Goal: Information Seeking & Learning: Learn about a topic

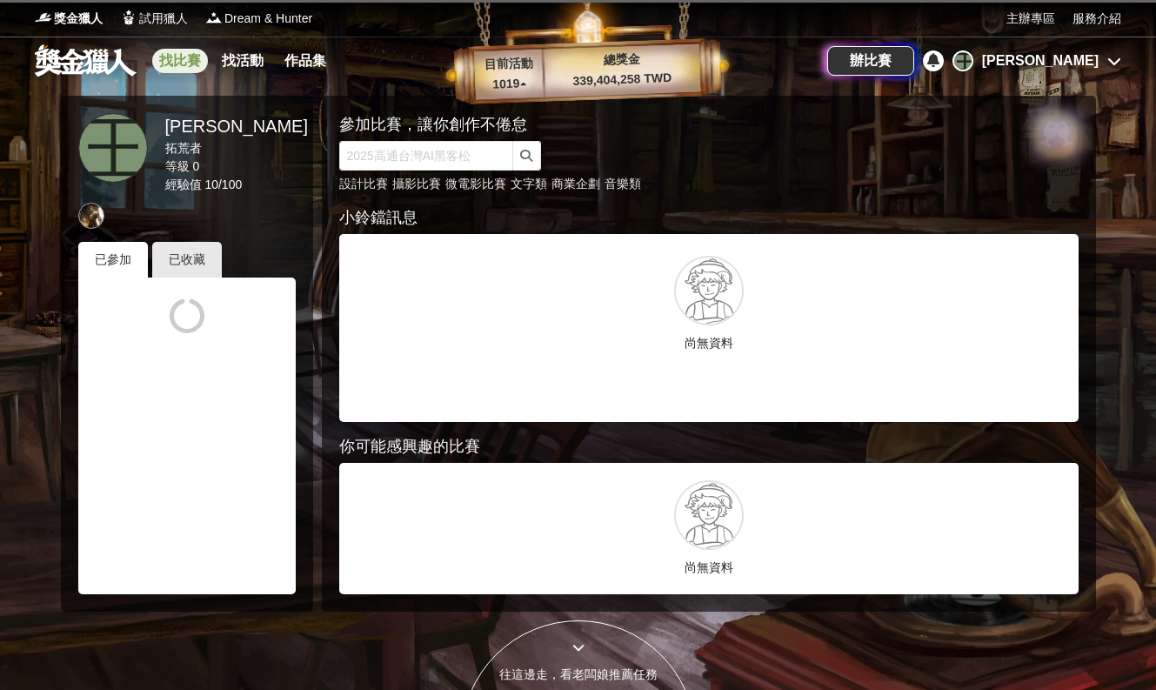
click at [177, 63] on link "找比賽" at bounding box center [180, 61] width 56 height 24
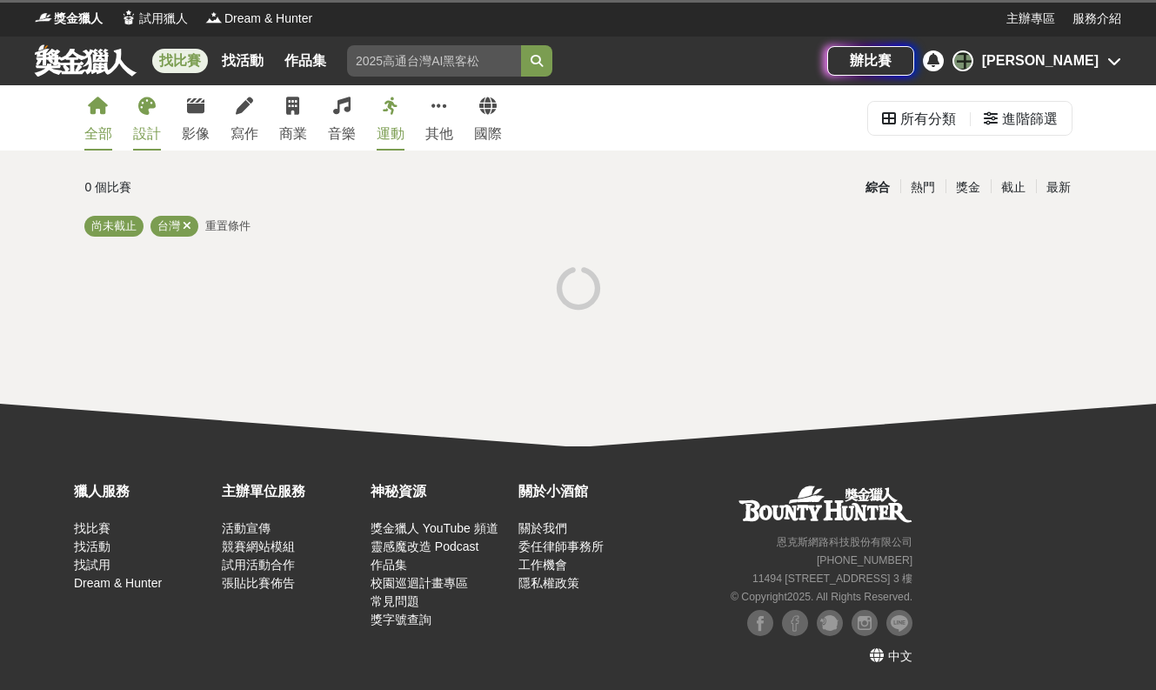
click at [149, 110] on icon at bounding box center [146, 105] width 17 height 17
click at [201, 114] on icon at bounding box center [195, 105] width 17 height 17
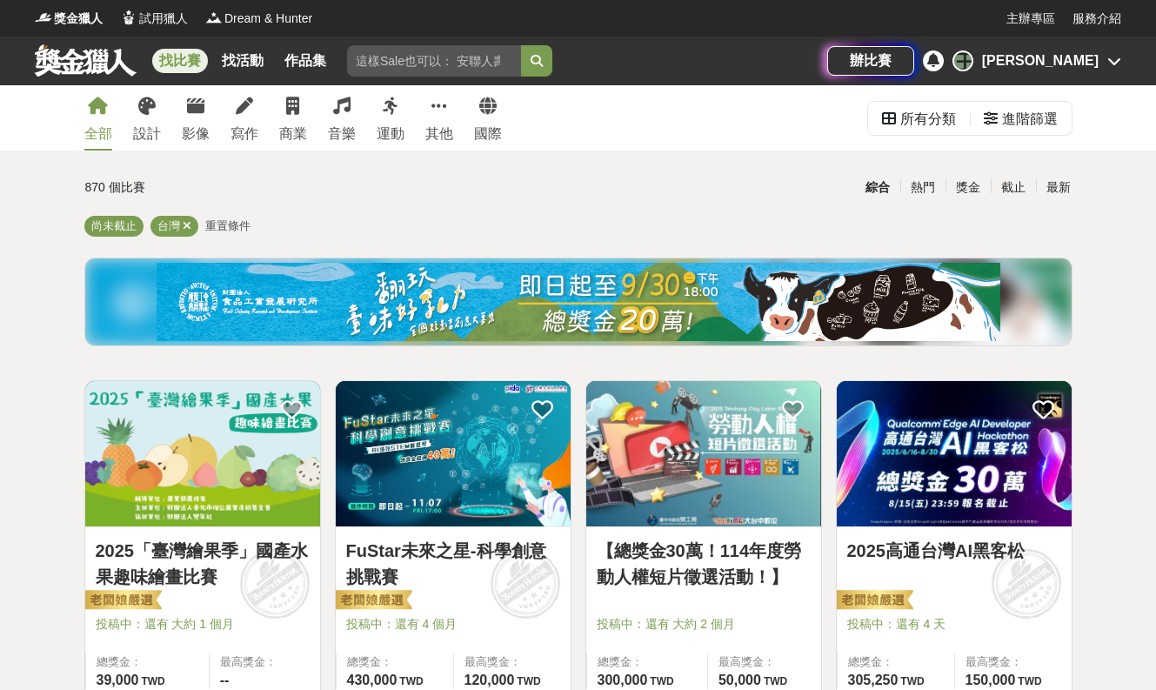
click at [512, 195] on div "綜合 熱門 獎金 截止 最新" at bounding box center [747, 187] width 667 height 30
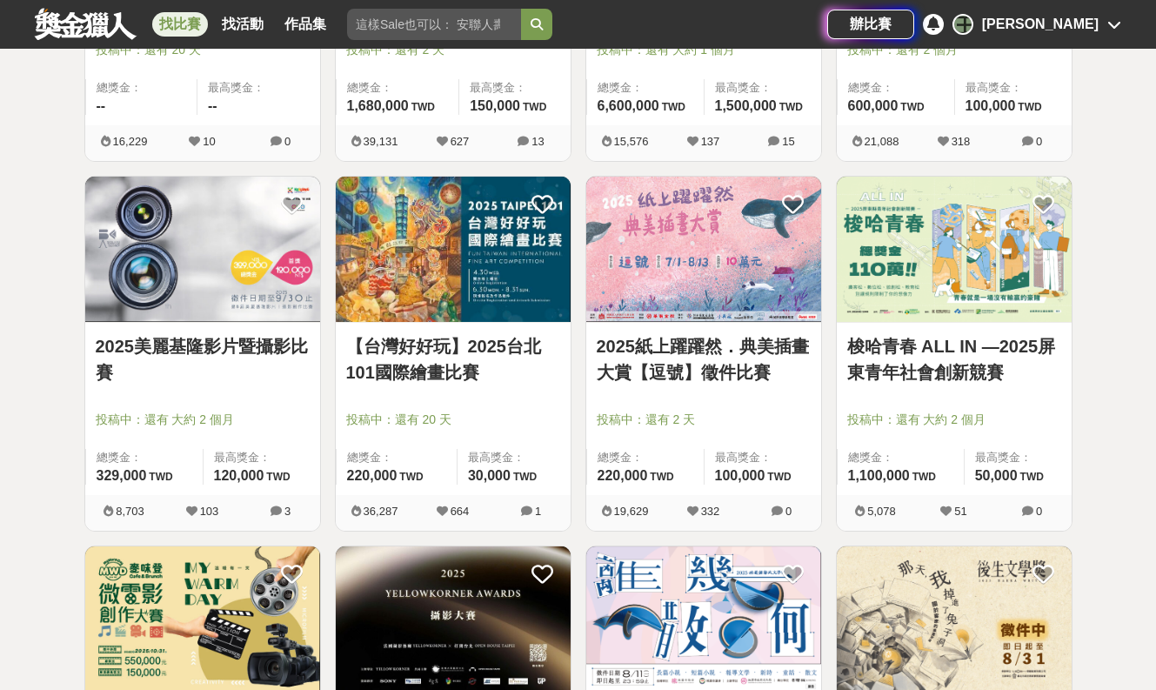
scroll to position [1565, 0]
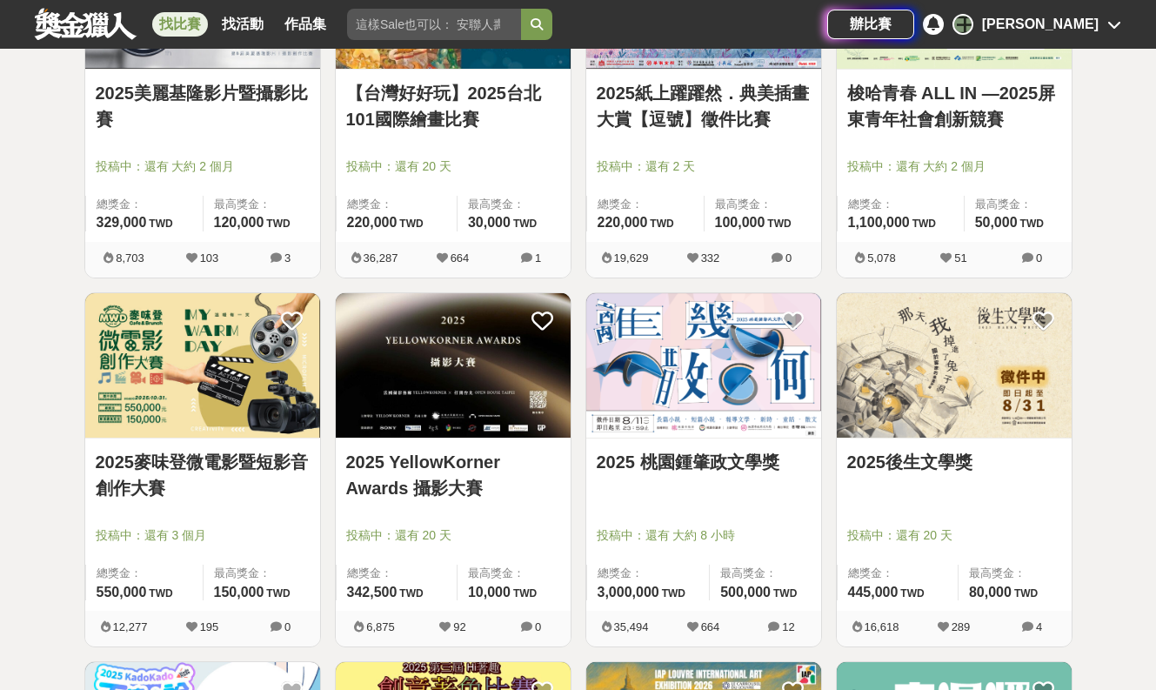
click at [435, 361] on img at bounding box center [453, 365] width 235 height 145
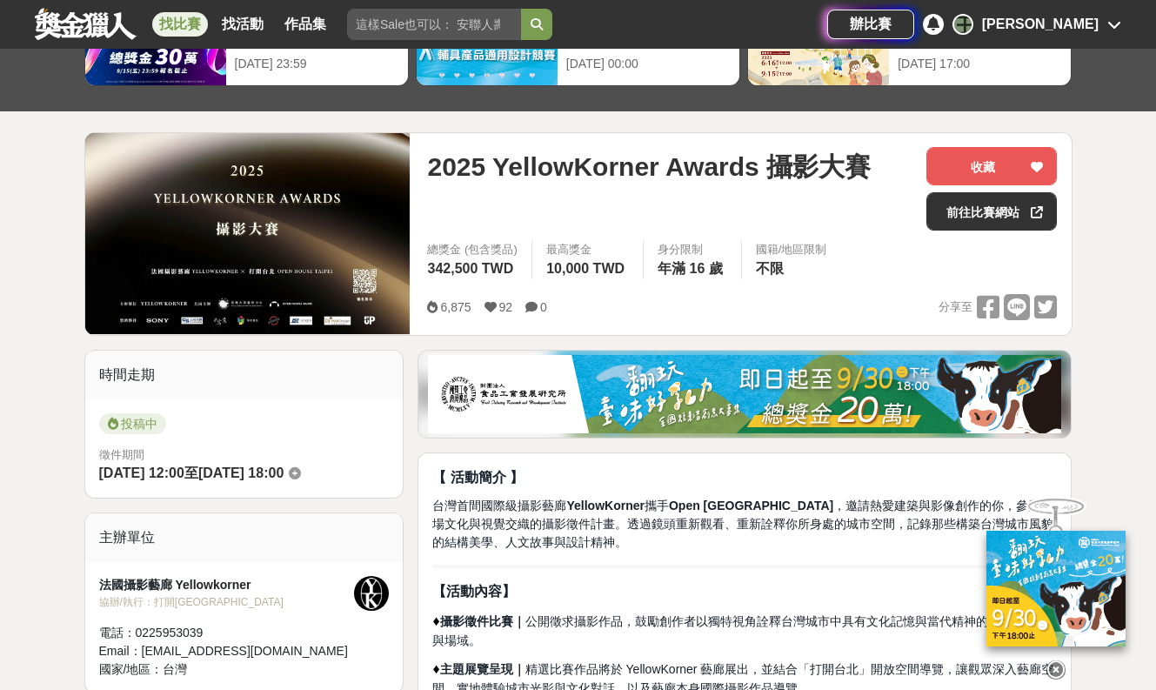
scroll to position [87, 0]
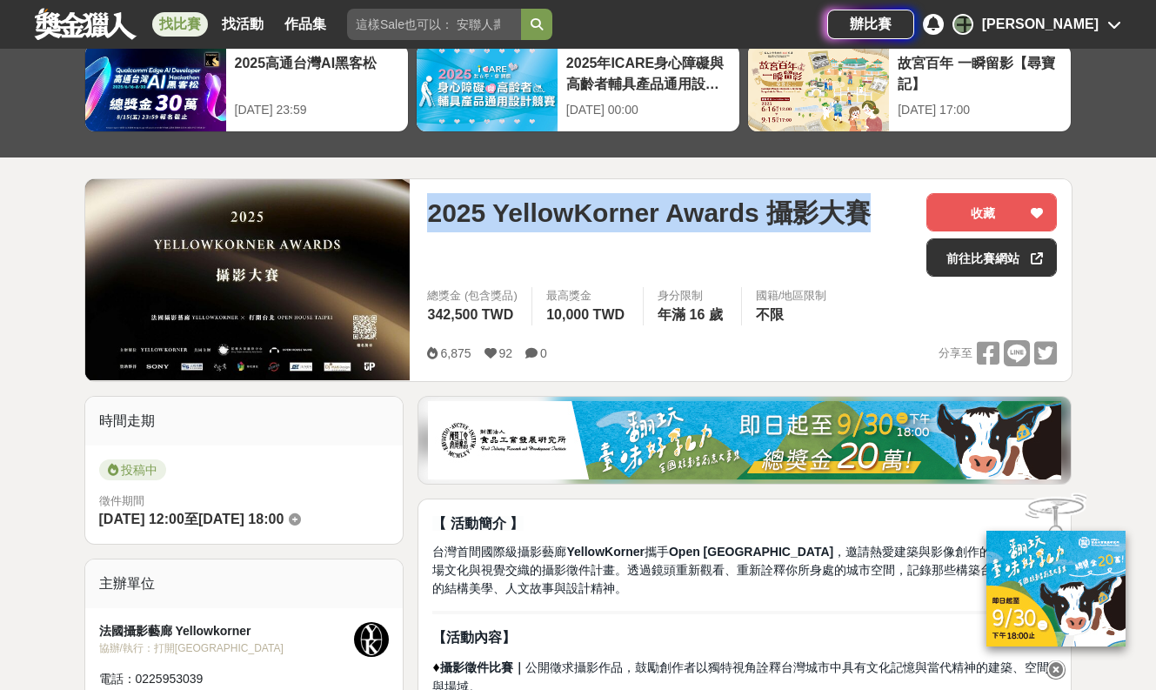
drag, startPoint x: 873, startPoint y: 207, endPoint x: 399, endPoint y: 203, distance: 474.0
click at [399, 203] on div "2025 YellowKorner Awards 攝影大賽 收藏 前往比賽網站 總獎金 (包含獎品) 342,500 TWD 最高獎金 10,000 TWD …" at bounding box center [578, 280] width 988 height 204
copy div "2025 YellowKorner Awards 攝影大賽"
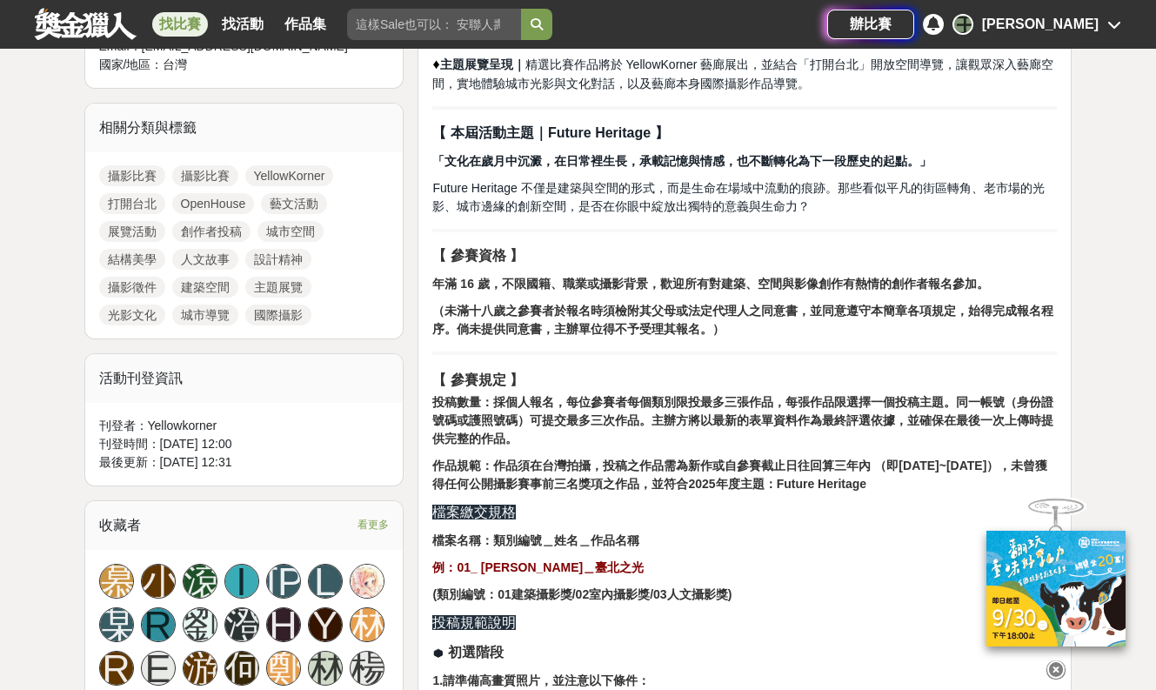
scroll to position [783, 0]
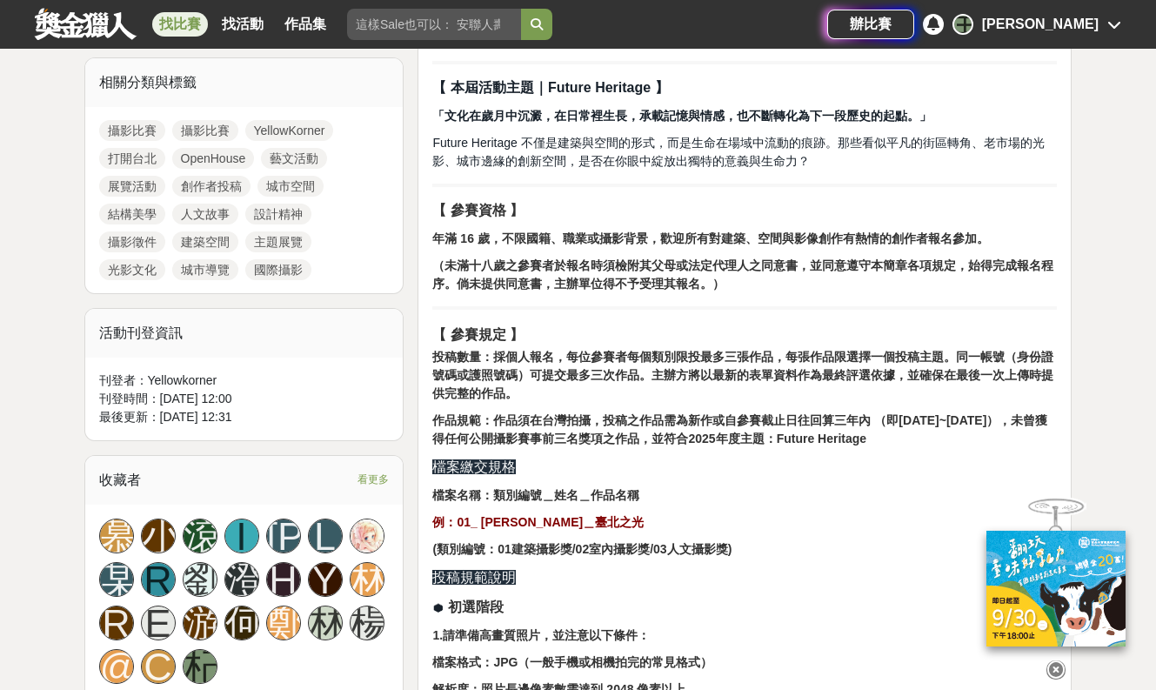
drag, startPoint x: 806, startPoint y: 436, endPoint x: 928, endPoint y: 446, distance: 122.2
click at [928, 446] on p "作品規範：作品須在台灣拍攝，投稿之作品需為新作或自參賽截止日往回算三年內 （即[DATE]~[DATE]），未曾獲得任何公開攝影賽事前三名獎項之作品，並符合2…" at bounding box center [744, 429] width 624 height 37
click at [831, 446] on p "作品規範：作品須在台灣拍攝，投稿之作品需為新作或自參賽截止日往回算三年內 （即[DATE]~[DATE]），未曾獲得任何公開攝影賽事前三名獎項之作品，並符合2…" at bounding box center [744, 429] width 624 height 37
drag, startPoint x: 802, startPoint y: 437, endPoint x: 918, endPoint y: 437, distance: 115.7
click at [918, 437] on p "作品規範：作品須在台灣拍攝，投稿之作品需為新作或自參賽截止日往回算三年內 （即[DATE]~[DATE]），未曾獲得任何公開攝影賽事前三名獎項之作品，並符合2…" at bounding box center [744, 429] width 624 height 37
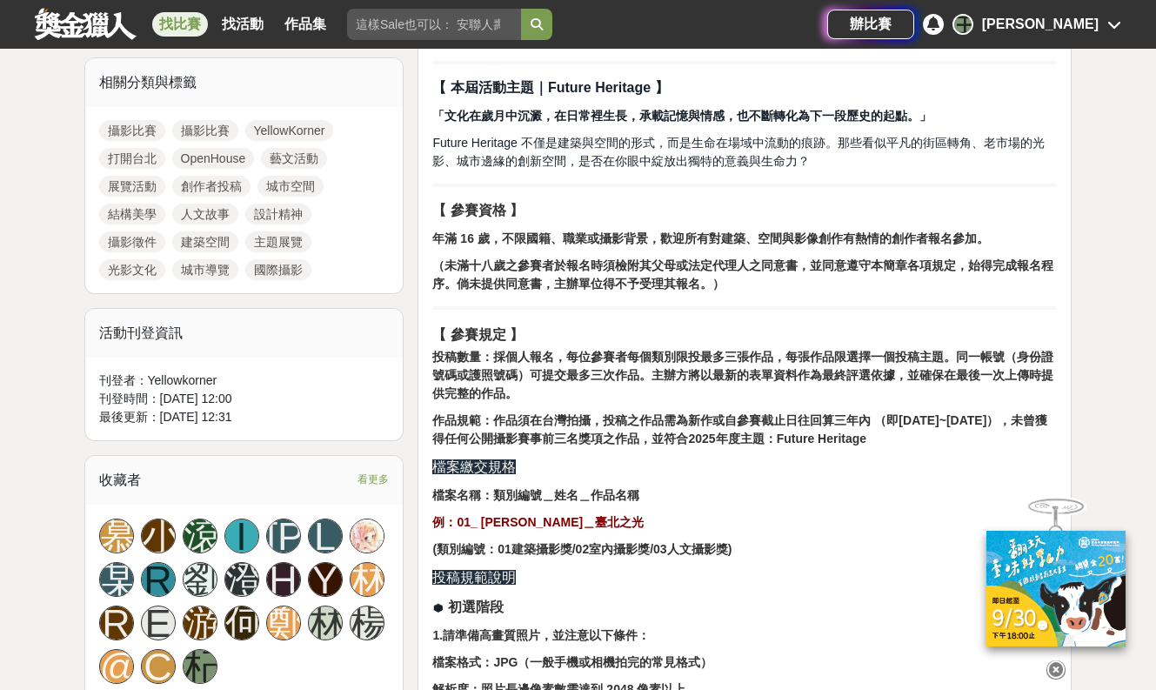
copy strong "Future Heritage"
click at [451, 526] on strong "例：01_ [PERSON_NAME]＿臺北之光" at bounding box center [537, 522] width 211 height 14
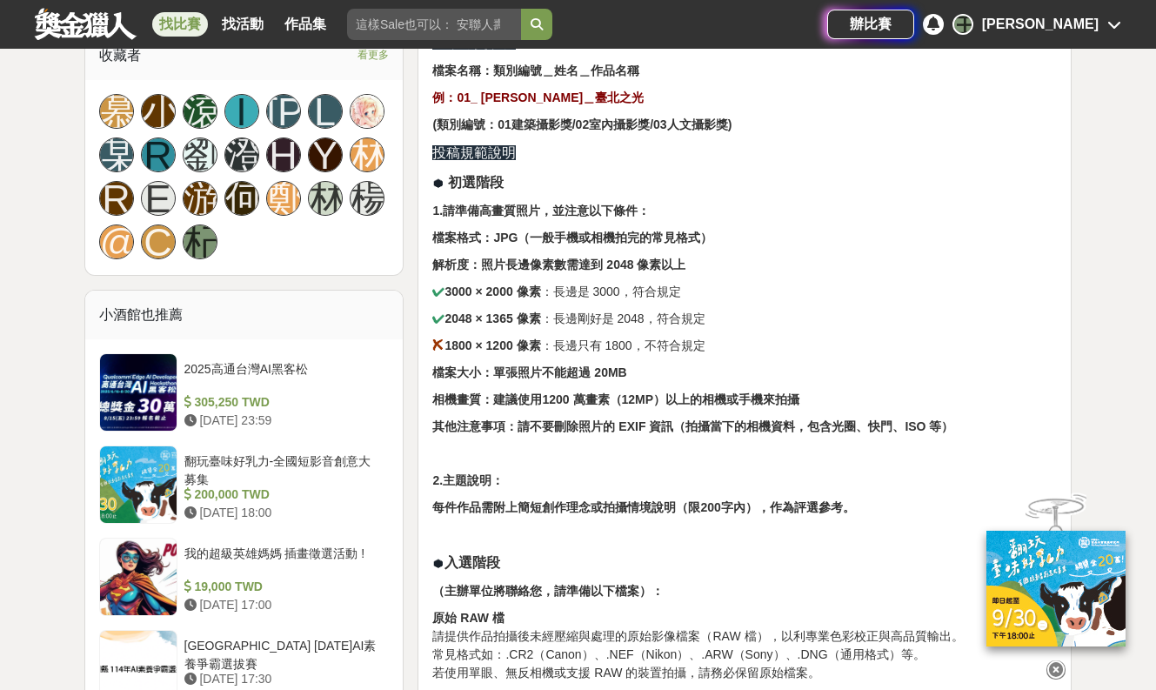
scroll to position [1218, 0]
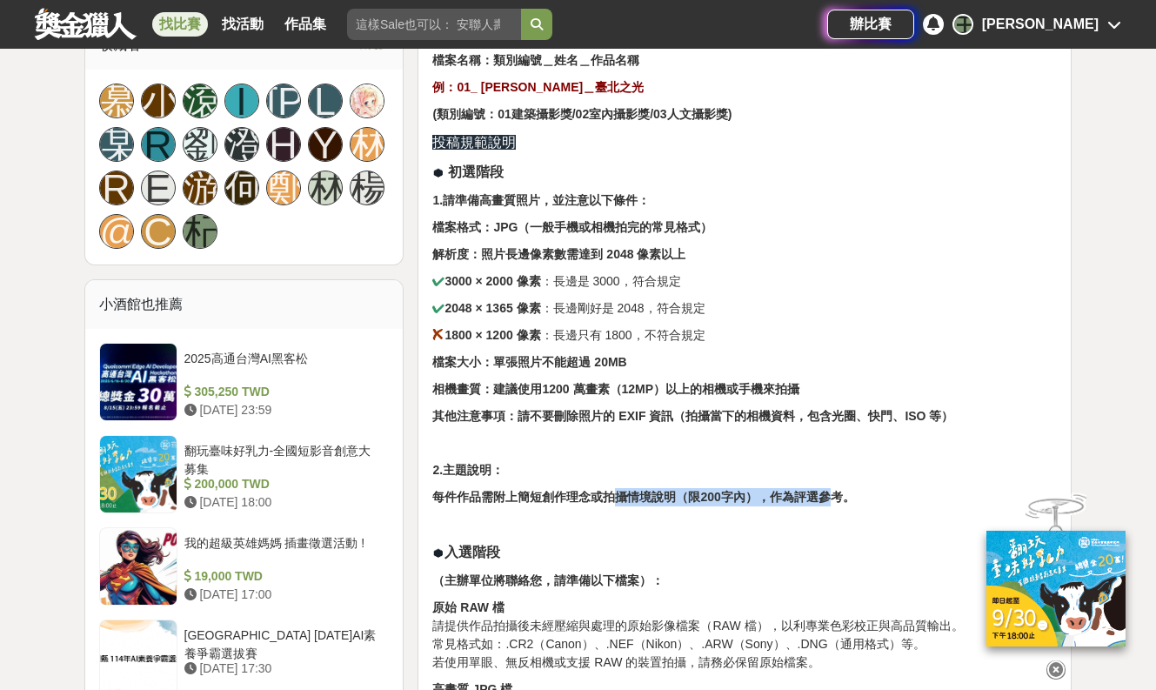
drag, startPoint x: 561, startPoint y: 494, endPoint x: 771, endPoint y: 494, distance: 210.5
click at [771, 494] on strong "每件作品需附上簡短創作理念或拍攝情境說明（限200字內），作為評選參考。" at bounding box center [643, 497] width 422 height 14
copy strong "創作理念或拍攝情境說明（限200字內）"
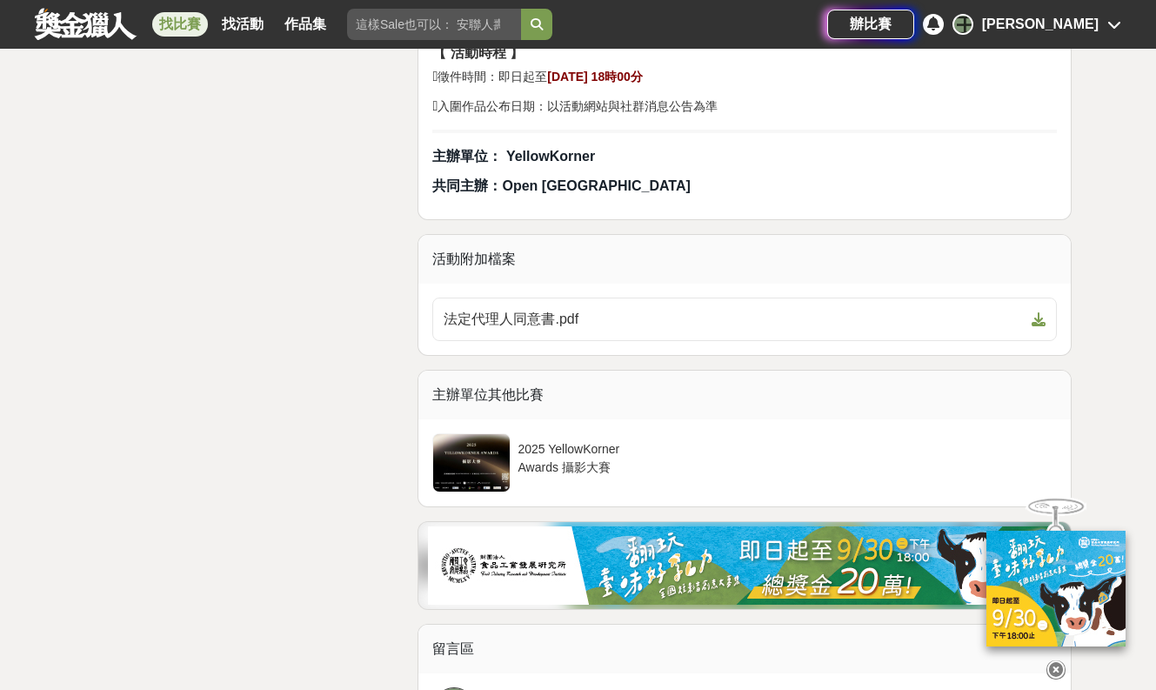
scroll to position [3305, 0]
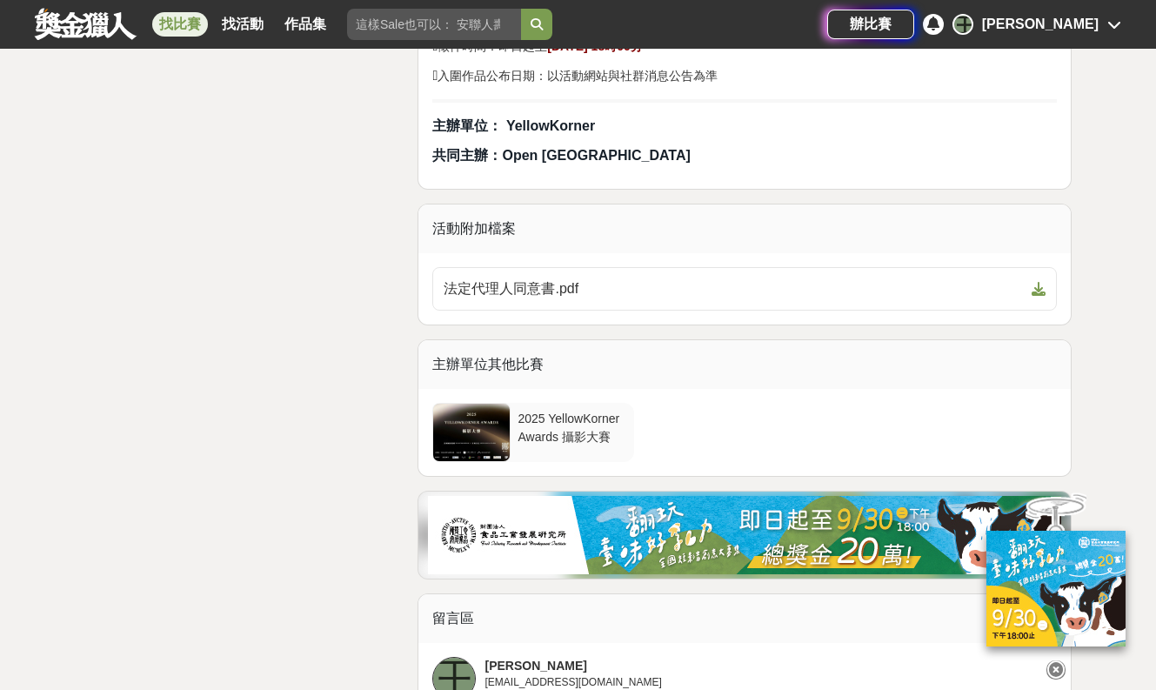
click at [506, 416] on div at bounding box center [471, 432] width 77 height 57
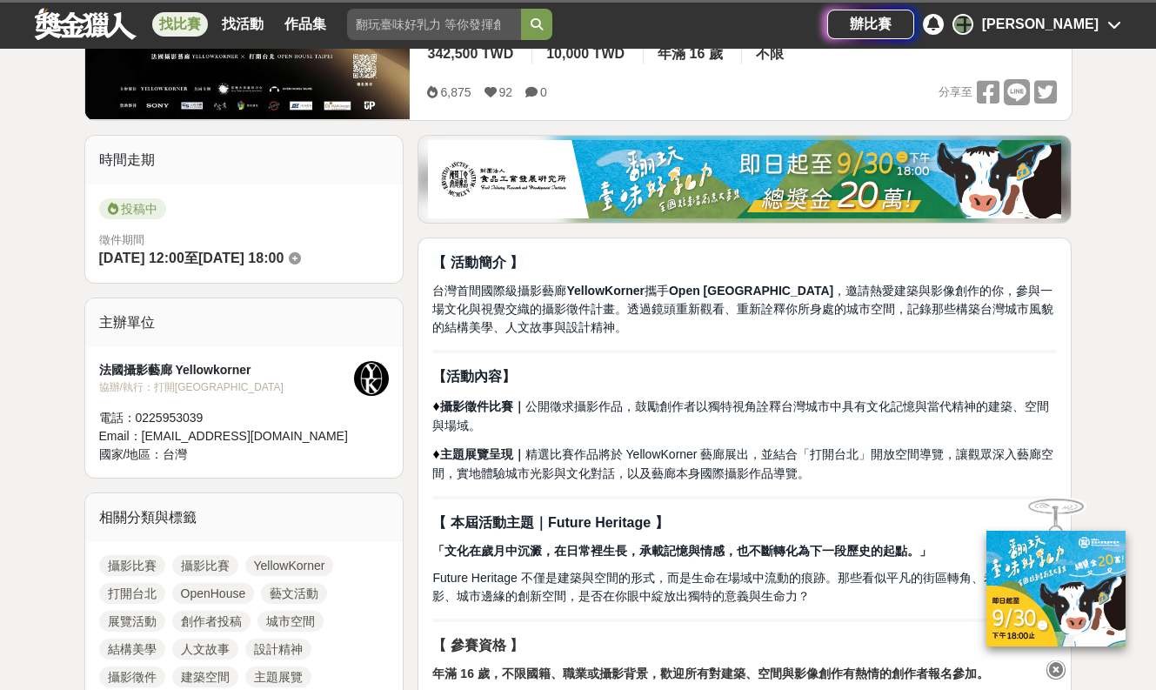
scroll to position [522, 0]
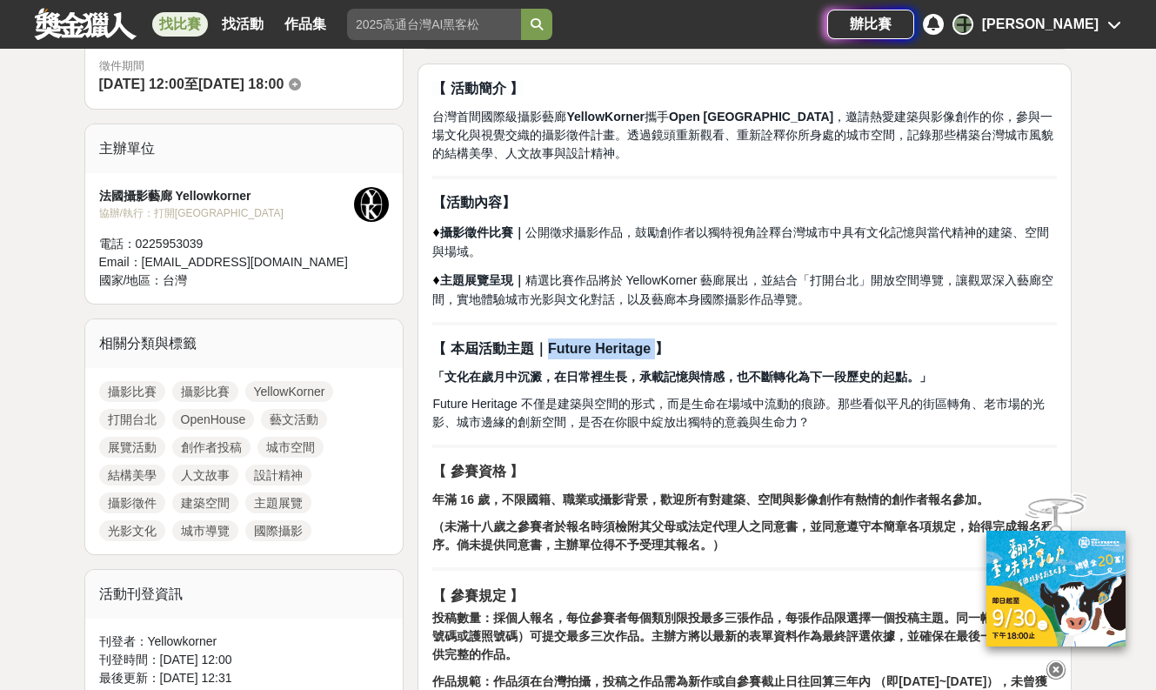
drag, startPoint x: 546, startPoint y: 346, endPoint x: 657, endPoint y: 344, distance: 110.5
click at [657, 344] on strong "【 本屆活動主題｜Future Heritage 】" at bounding box center [550, 348] width 236 height 15
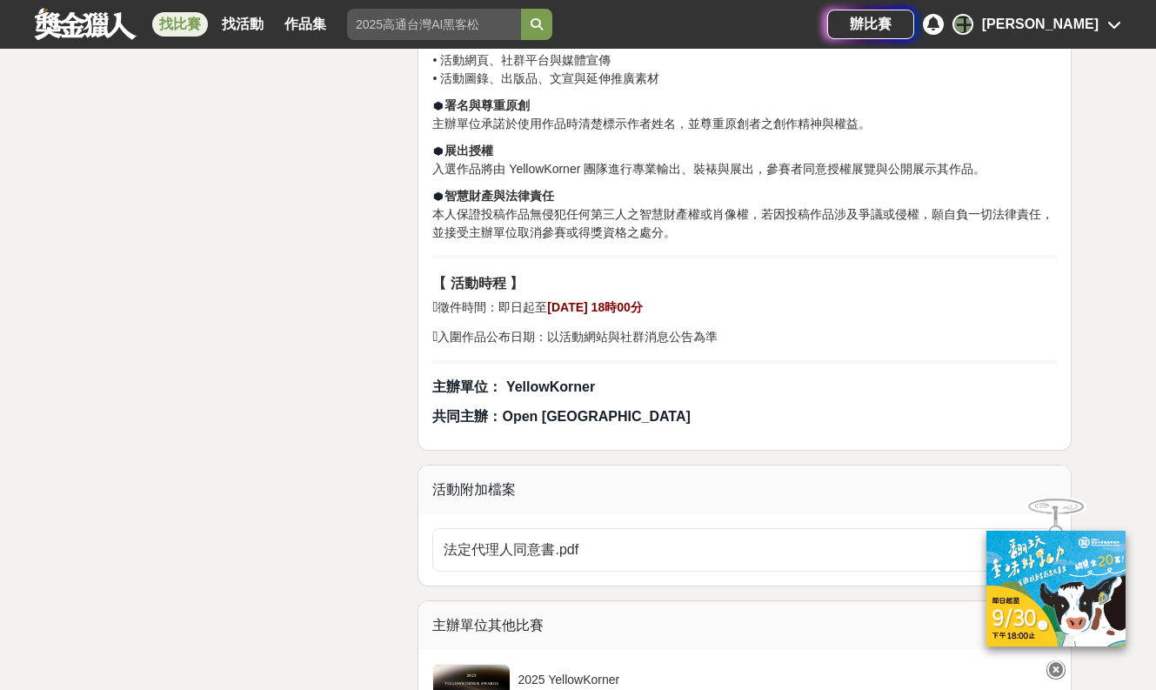
scroll to position [3479, 0]
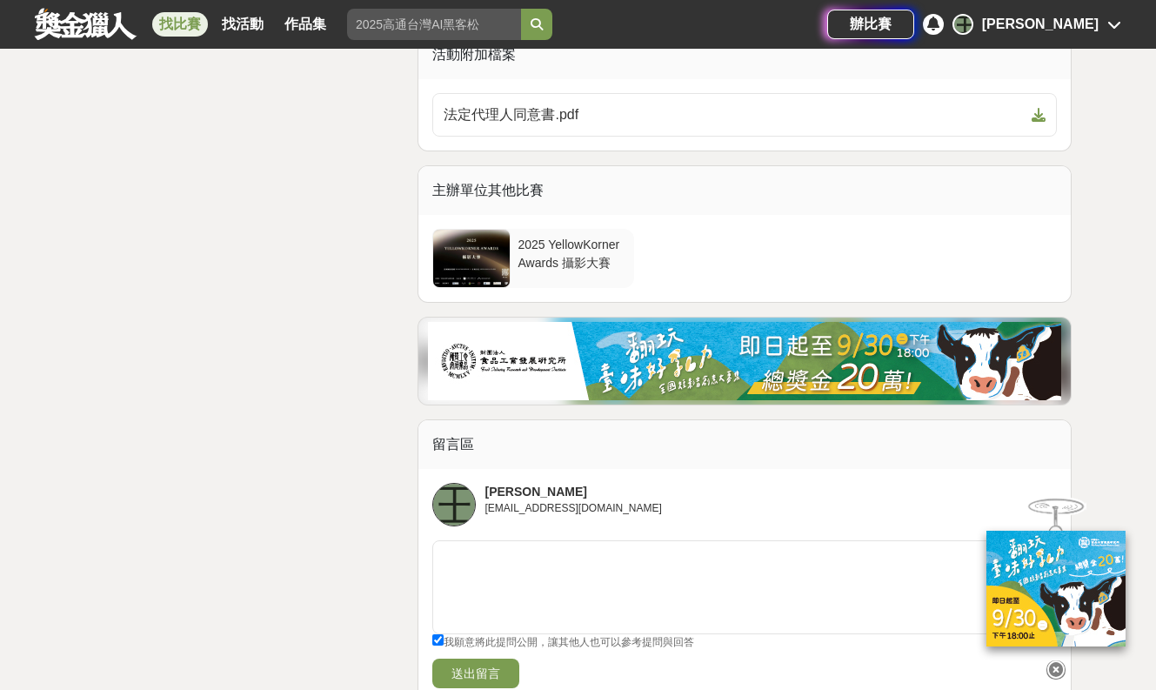
click at [547, 246] on div "2025 YellowKorner Awards 攝影大賽" at bounding box center [571, 252] width 109 height 33
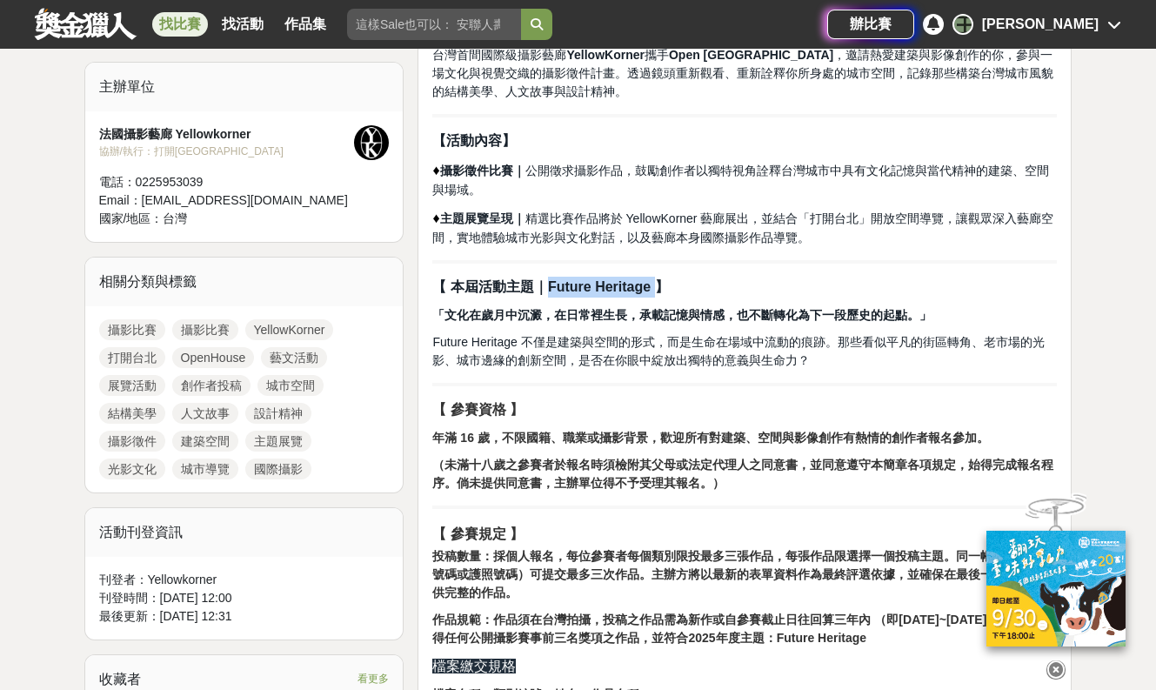
scroll to position [522, 0]
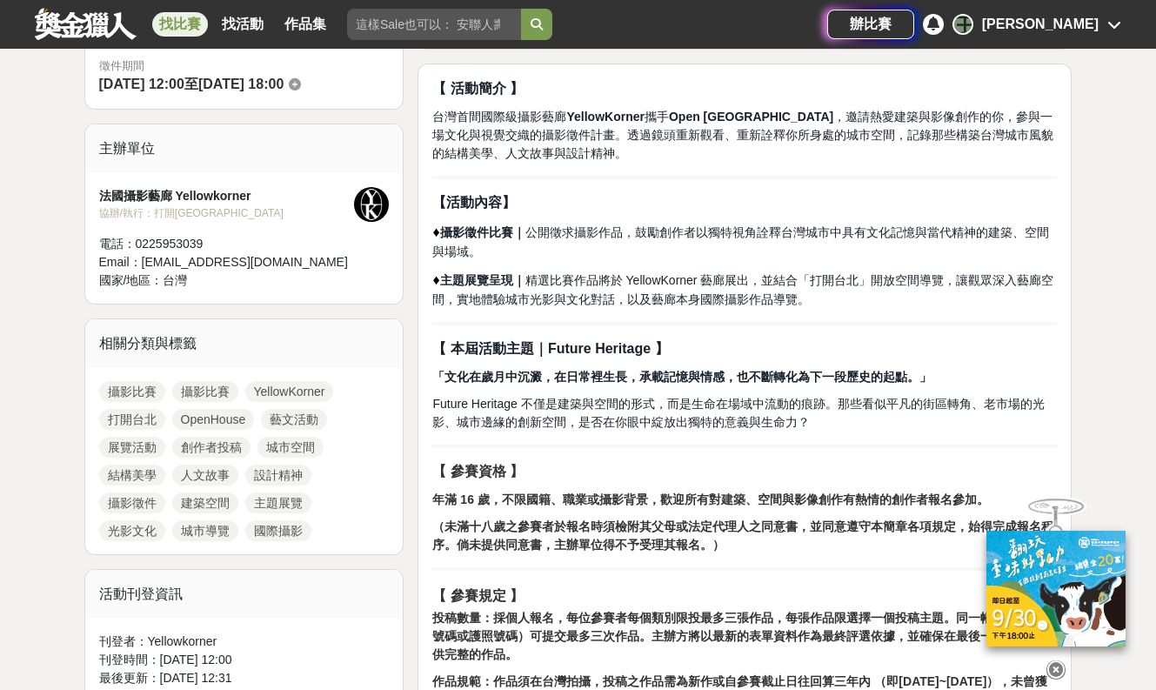
click at [581, 117] on strong "YellowKorner" at bounding box center [604, 117] width 77 height 14
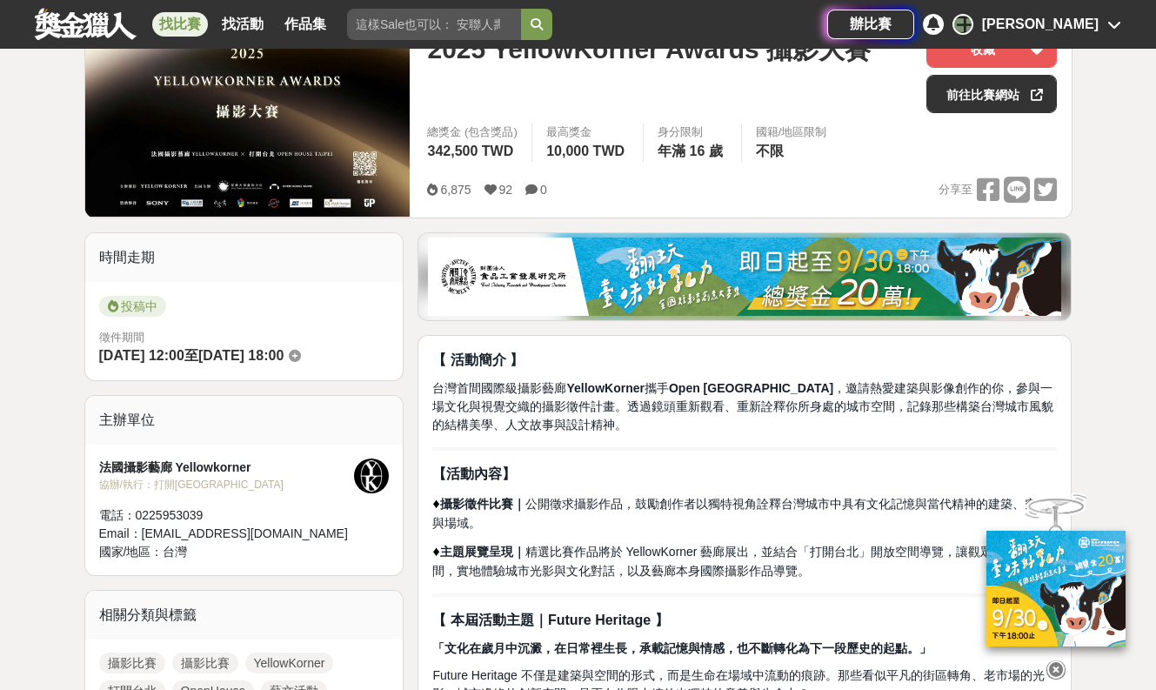
scroll to position [174, 0]
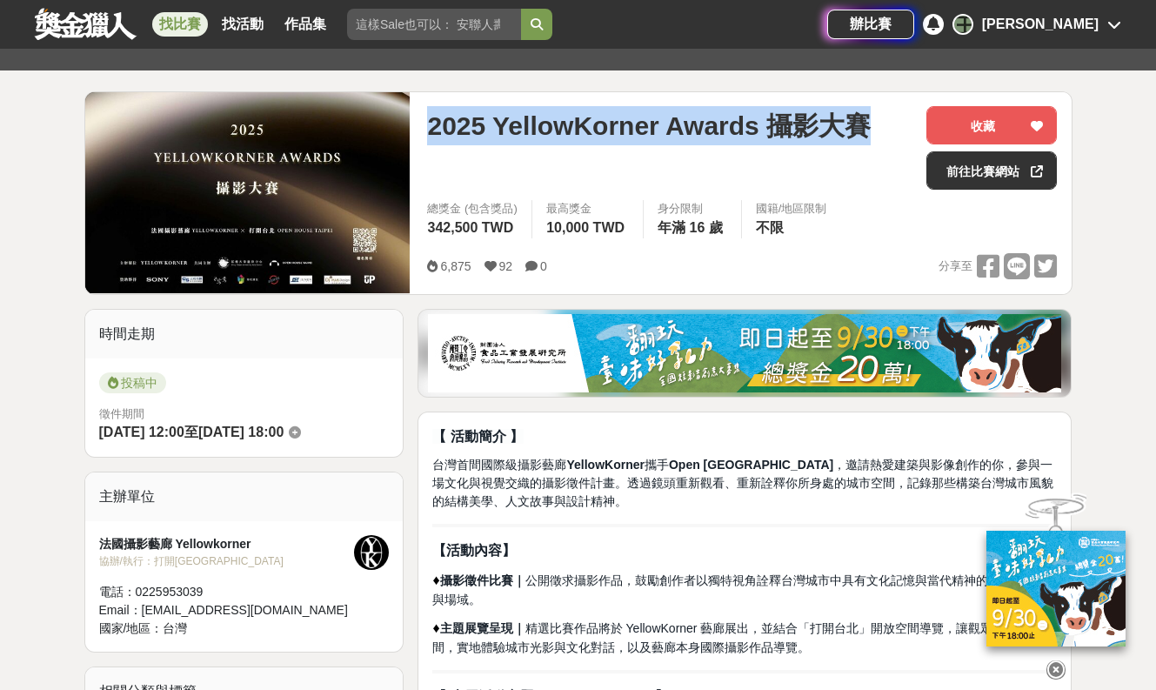
drag, startPoint x: 431, startPoint y: 122, endPoint x: 847, endPoint y: 149, distance: 416.6
click at [847, 149] on div "2025 YellowKorner Awards 攝影大賽" at bounding box center [669, 147] width 485 height 83
